Goal: Transaction & Acquisition: Purchase product/service

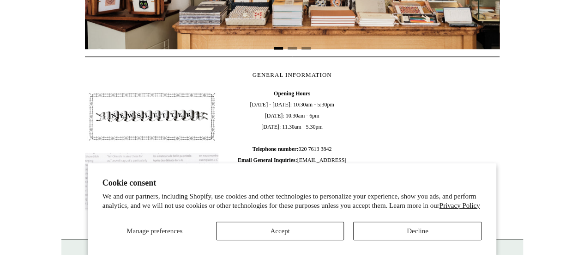
scroll to position [292, 0]
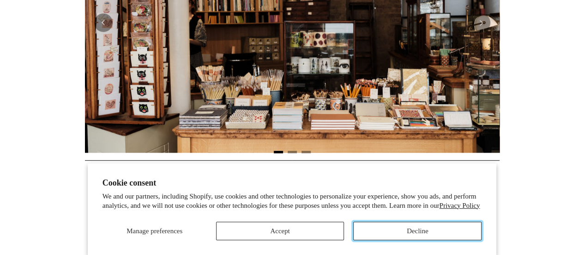
click at [434, 232] on button "Decline" at bounding box center [417, 230] width 128 height 18
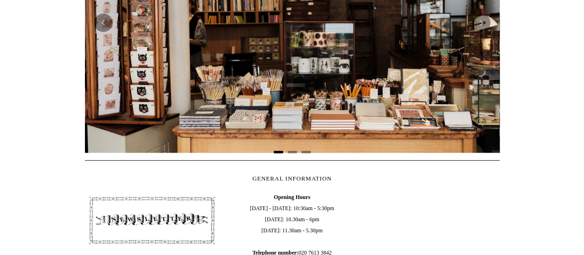
scroll to position [15, 0]
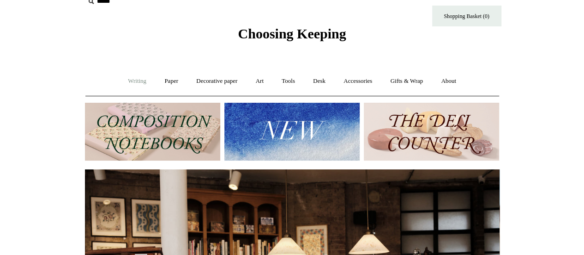
click at [128, 81] on link "Writing +" at bounding box center [137, 81] width 35 height 24
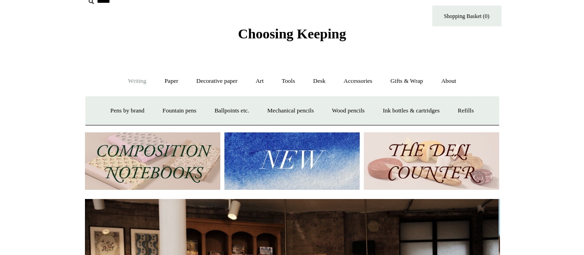
scroll to position [0, 0]
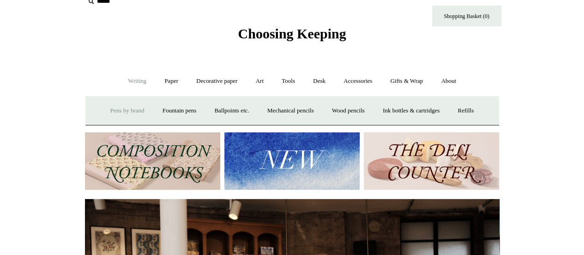
click at [123, 108] on link "Pens by brand +" at bounding box center [127, 110] width 51 height 24
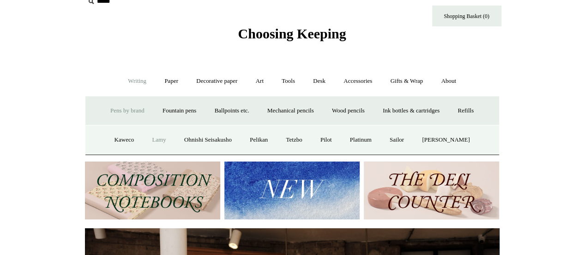
click at [158, 141] on link "Lamy" at bounding box center [159, 140] width 30 height 24
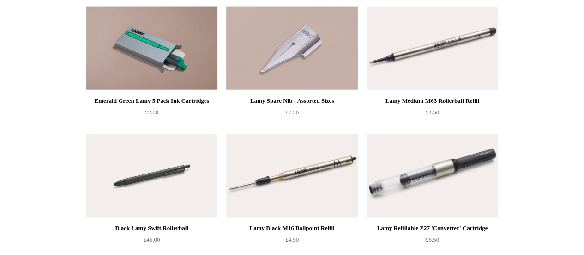
scroll to position [1247, 0]
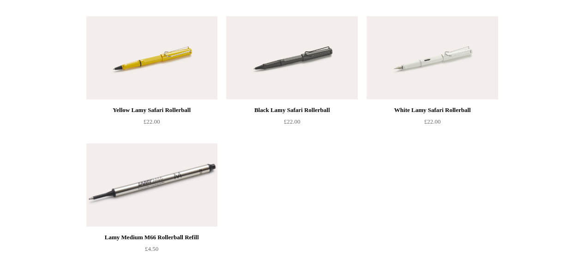
click at [176, 73] on img at bounding box center [151, 57] width 131 height 83
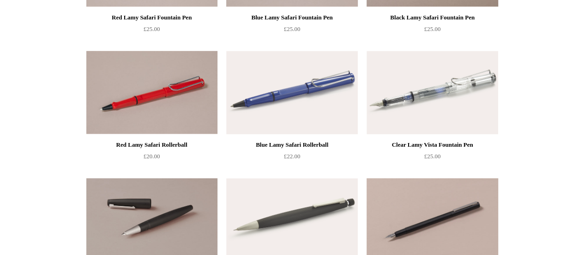
scroll to position [0, 0]
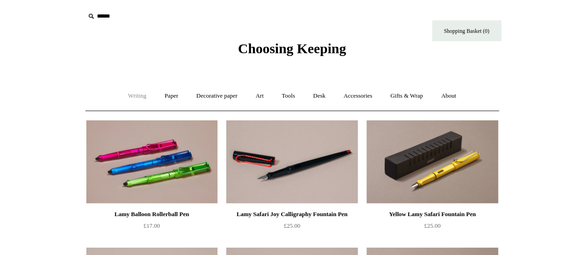
click at [128, 97] on link "Writing +" at bounding box center [137, 96] width 35 height 24
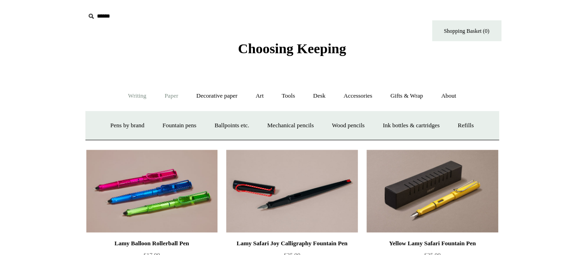
click at [170, 98] on link "Paper +" at bounding box center [171, 96] width 30 height 24
click at [155, 122] on link "Notebooks +" at bounding box center [163, 125] width 43 height 24
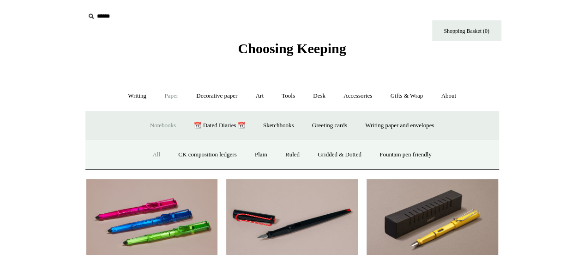
click at [148, 154] on link "All" at bounding box center [156, 154] width 24 height 24
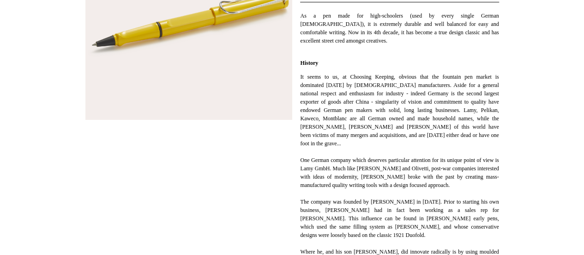
scroll to position [231, 0]
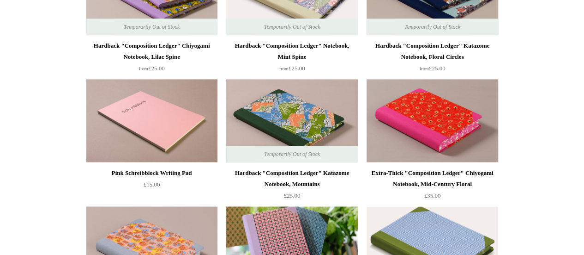
scroll to position [687, 0]
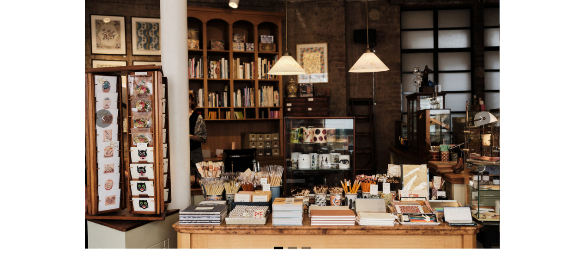
scroll to position [107, 0]
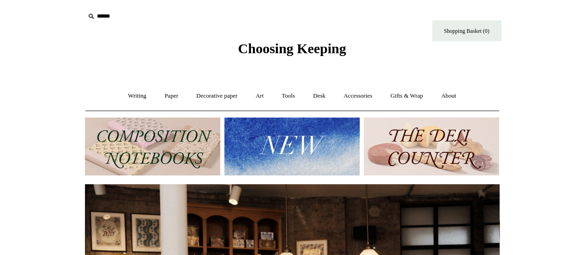
click at [446, 149] on img at bounding box center [431, 146] width 135 height 58
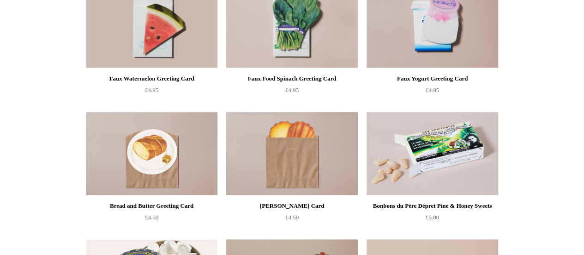
scroll to position [601, 0]
